Goal: Task Accomplishment & Management: Manage account settings

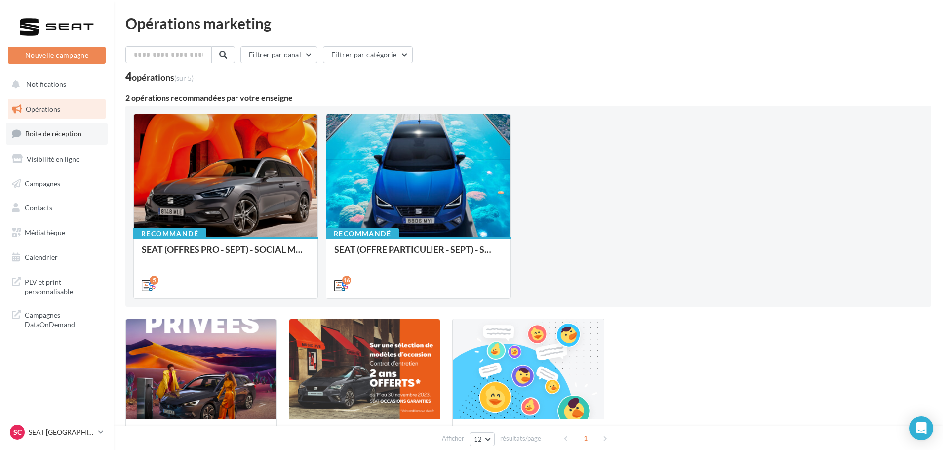
click at [69, 130] on span "Boîte de réception" at bounding box center [53, 133] width 56 height 8
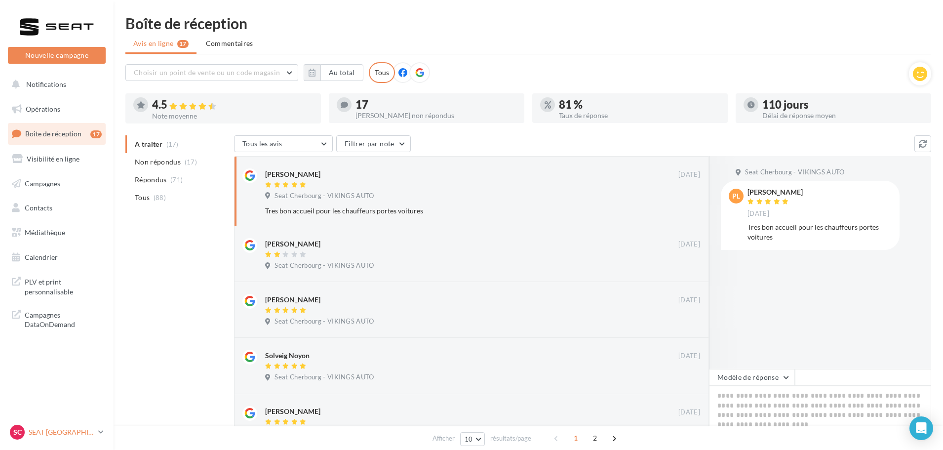
click at [85, 434] on p "SEAT [GEOGRAPHIC_DATA]" at bounding box center [62, 432] width 66 height 10
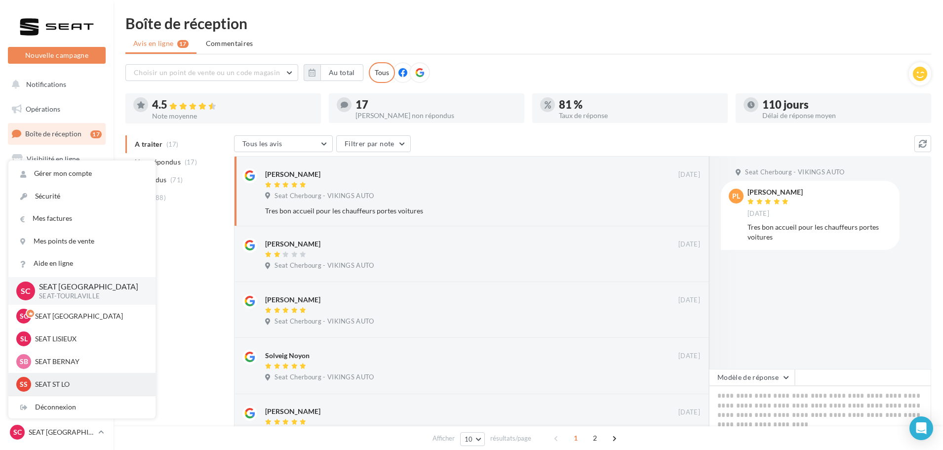
click at [75, 386] on p "SEAT ST LO" at bounding box center [89, 384] width 109 height 10
